Goal: Task Accomplishment & Management: Complete application form

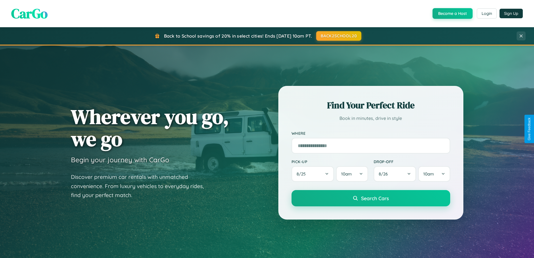
scroll to position [242, 0]
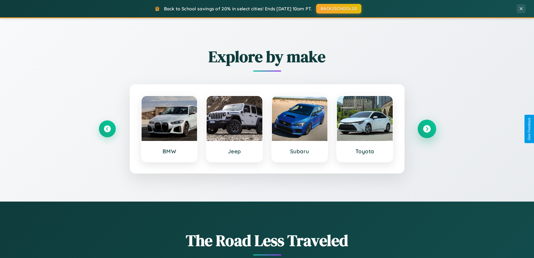
click at [427, 129] on icon at bounding box center [427, 129] width 8 height 8
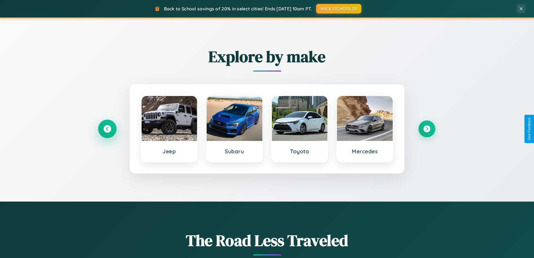
click at [107, 129] on icon at bounding box center [107, 129] width 8 height 8
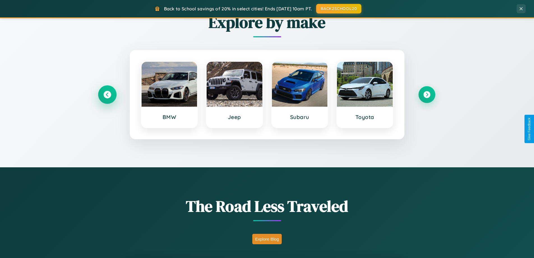
scroll to position [1079, 0]
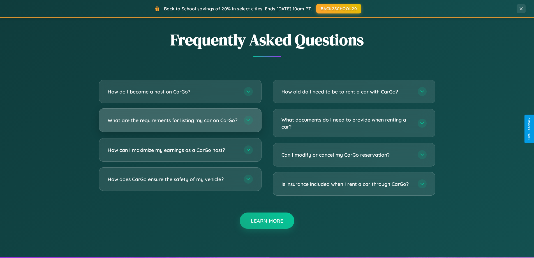
click at [180, 122] on h3 "What are the requirements for listing my car on CarGo?" at bounding box center [173, 120] width 131 height 7
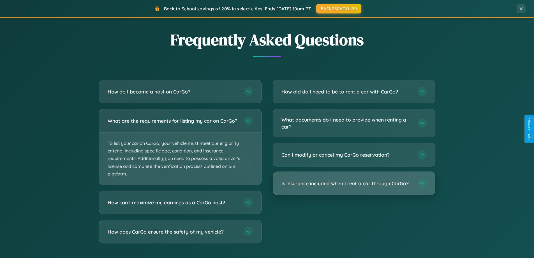
click at [354, 184] on h3 "Is insurance included when I rent a car through CarGo?" at bounding box center [346, 183] width 131 height 7
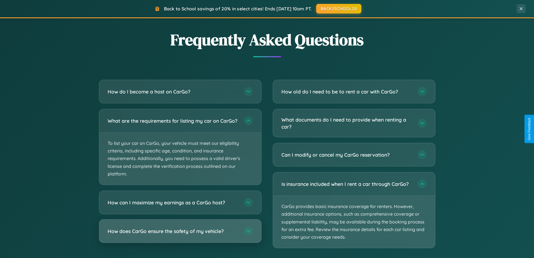
click at [180, 234] on h3 "How does CarGo ensure the safety of my vehicle?" at bounding box center [173, 230] width 131 height 7
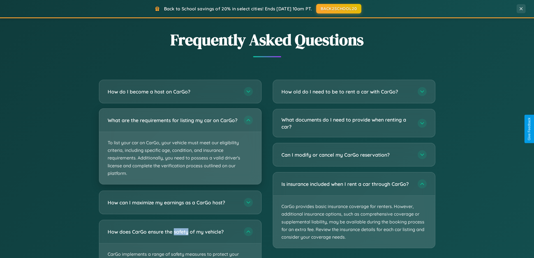
click at [180, 149] on p "To list your car on CarGo, your vehicle must meet our eligibility criteria, inc…" at bounding box center [180, 158] width 162 height 52
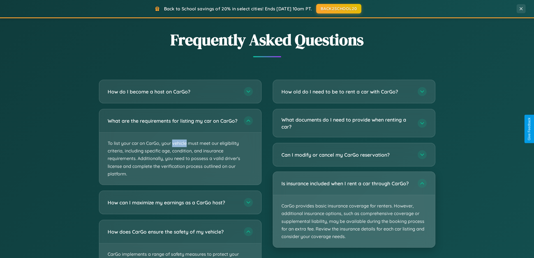
click at [354, 210] on p "CarGo provides basic insurance coverage for renters. However, additional insura…" at bounding box center [354, 221] width 162 height 52
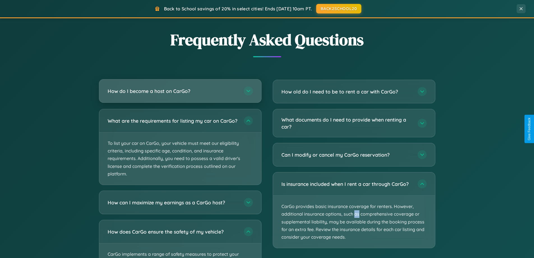
click at [180, 91] on h3 "How do I become a host on CarGo?" at bounding box center [173, 90] width 131 height 7
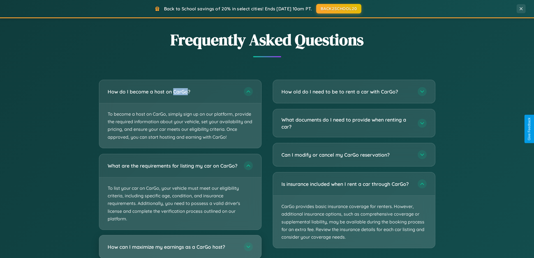
click at [180, 249] on h3 "How can I maximize my earnings as a CarGo host?" at bounding box center [173, 246] width 131 height 7
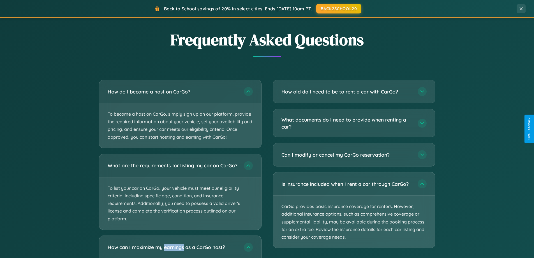
scroll to position [0, 0]
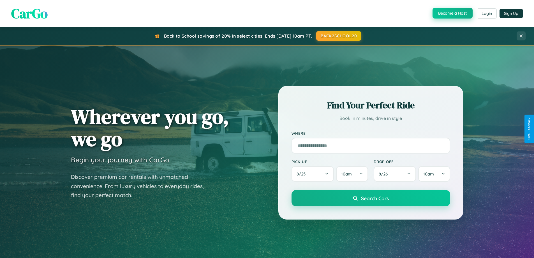
click at [452, 13] on button "Become a Host" at bounding box center [453, 13] width 40 height 11
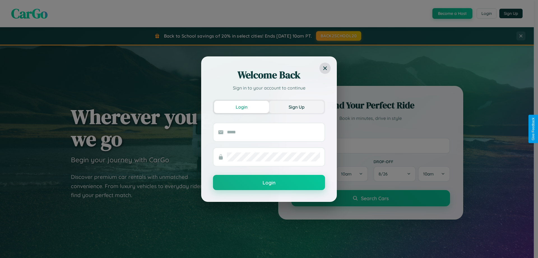
click at [297, 107] on button "Sign Up" at bounding box center [296, 107] width 55 height 12
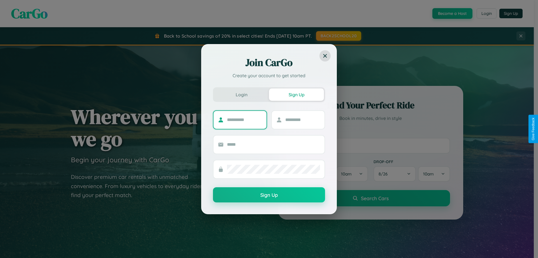
click at [244, 119] on input "text" at bounding box center [244, 119] width 35 height 9
type input "******"
click at [302, 119] on input "text" at bounding box center [302, 119] width 35 height 9
type input "******"
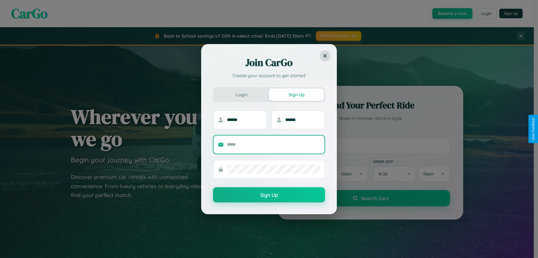
click at [274, 144] on input "text" at bounding box center [273, 144] width 93 height 9
type input "**********"
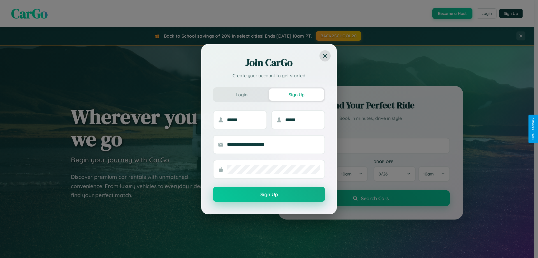
click at [269, 194] on button "Sign Up" at bounding box center [269, 193] width 112 height 15
